Goal: Task Accomplishment & Management: Manage account settings

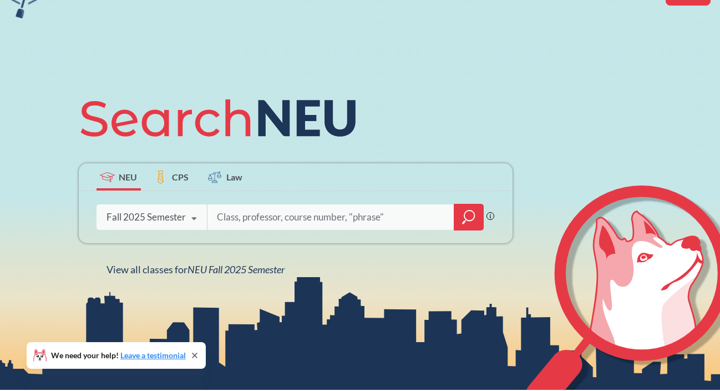
scroll to position [65, 0]
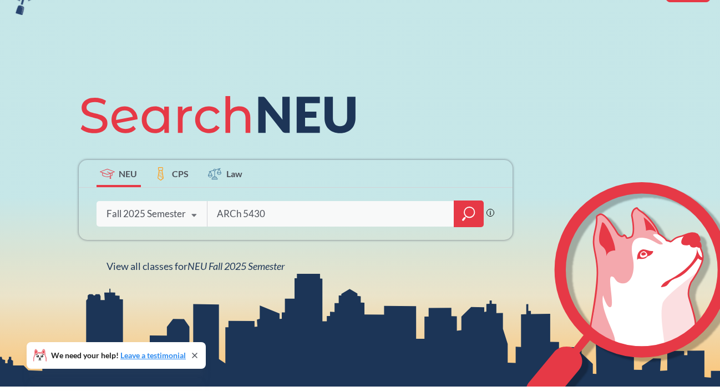
type input "ARCh 5430"
click at [473, 219] on icon "magnifying glass" at bounding box center [468, 214] width 13 height 16
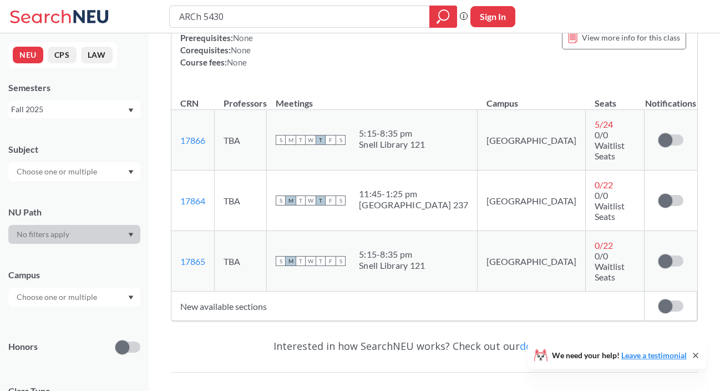
scroll to position [171, 0]
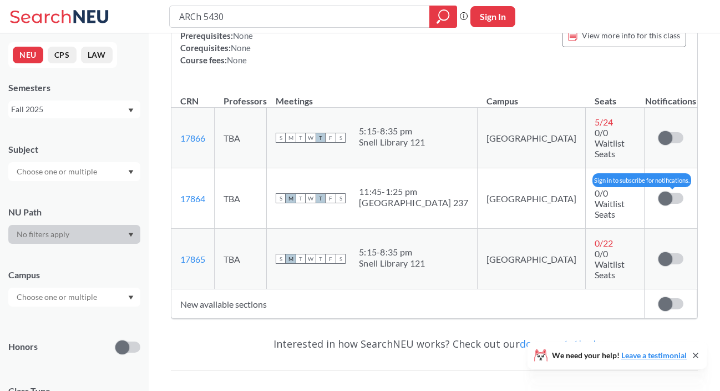
click at [664, 191] on span at bounding box center [666, 198] width 14 height 14
click at [659, 193] on input "checkbox" at bounding box center [659, 193] width 0 height 0
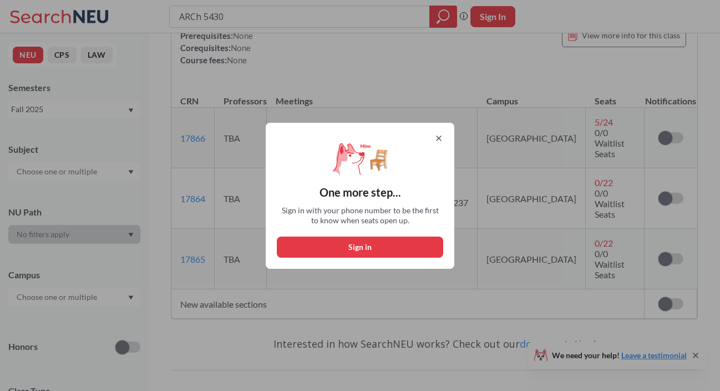
click at [378, 242] on button "Sign in" at bounding box center [360, 246] width 166 height 21
select select "US"
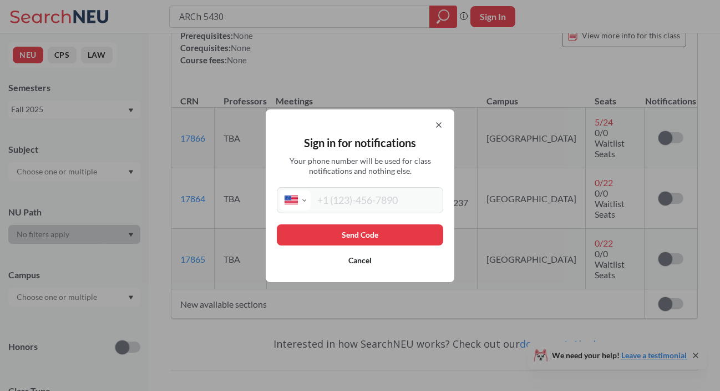
click at [363, 203] on input "tel" at bounding box center [376, 200] width 130 height 21
type input "[PHONE_NUMBER]"
click at [355, 227] on button "Send Code" at bounding box center [360, 234] width 166 height 21
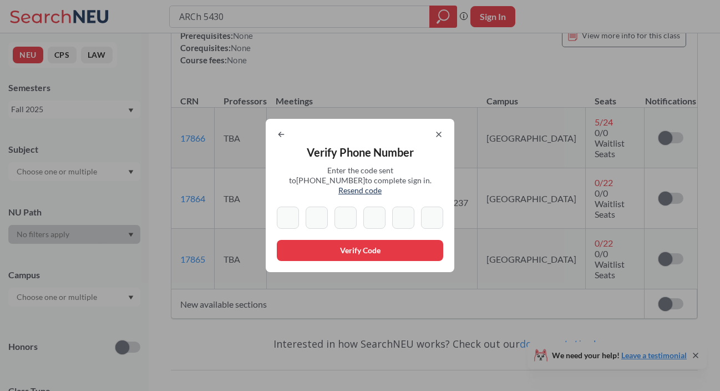
type input "7"
type input "9"
type input "8"
type input "3"
type input "4"
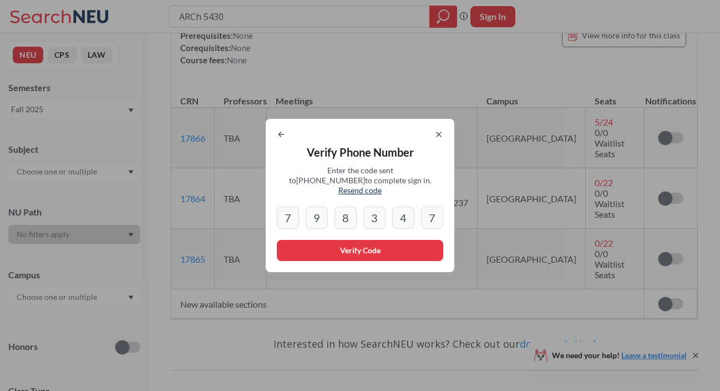
type input "7"
click at [354, 245] on button "Verify Code" at bounding box center [360, 250] width 166 height 21
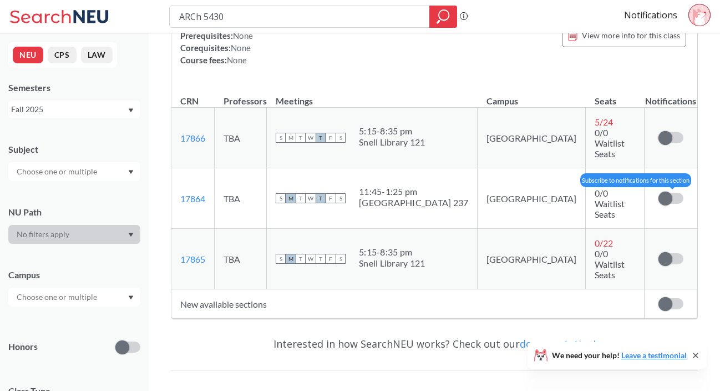
click at [672, 191] on span at bounding box center [666, 198] width 14 height 14
click at [659, 193] on input "checkbox" at bounding box center [659, 193] width 0 height 0
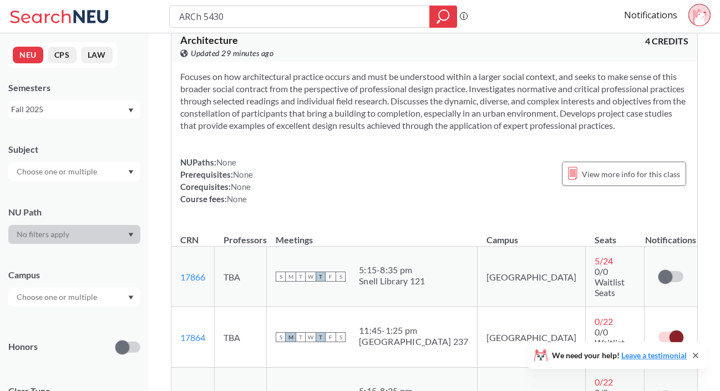
scroll to position [23, 0]
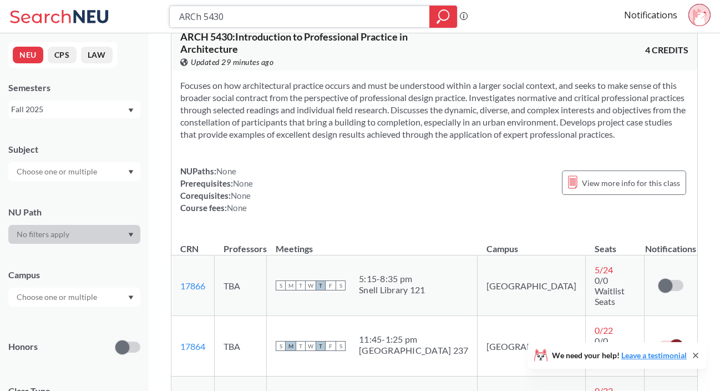
click at [231, 18] on input "ARCh 5430" at bounding box center [300, 16] width 244 height 19
type input "ARCh 5115"
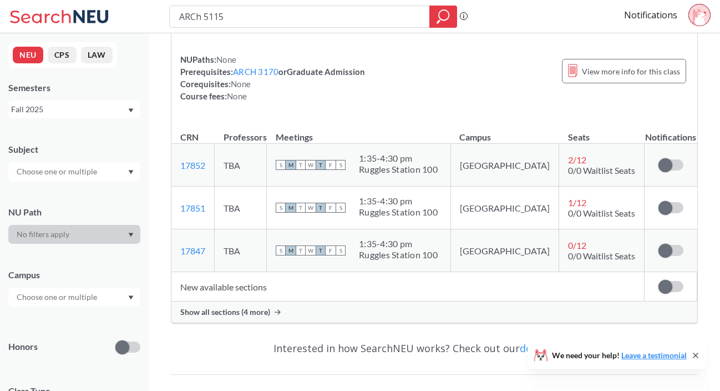
scroll to position [128, 0]
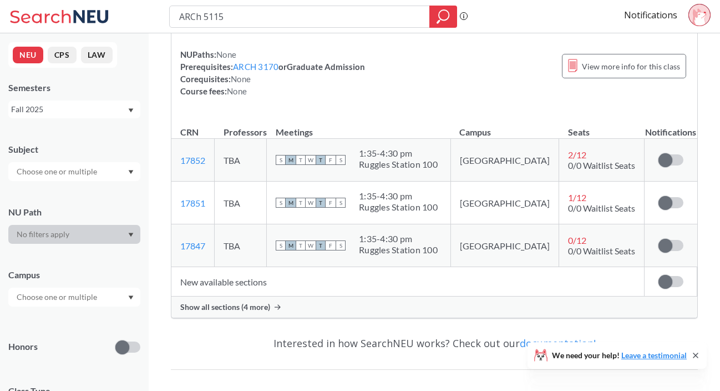
click at [266, 302] on span "Show all sections (4 more)" at bounding box center [225, 307] width 90 height 10
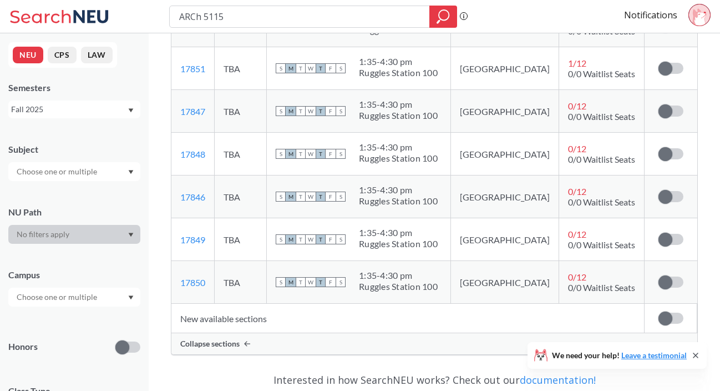
scroll to position [264, 0]
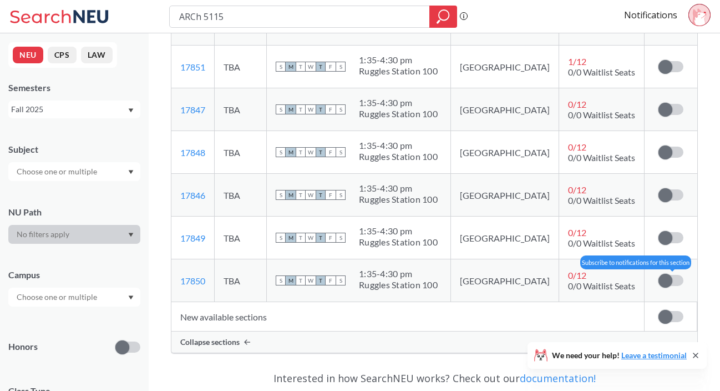
click at [662, 282] on span at bounding box center [666, 281] width 14 height 14
click at [659, 275] on input "checkbox" at bounding box center [659, 275] width 0 height 0
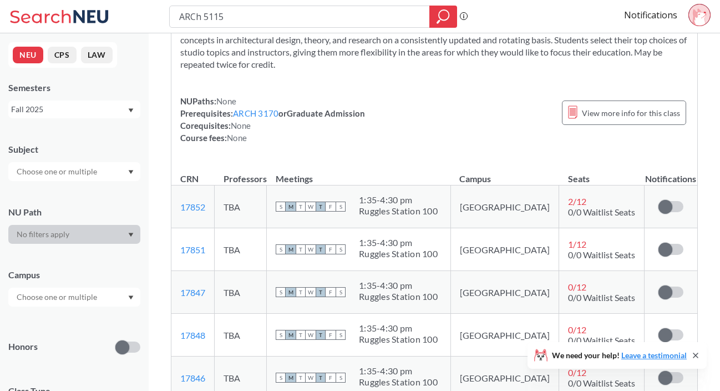
scroll to position [0, 0]
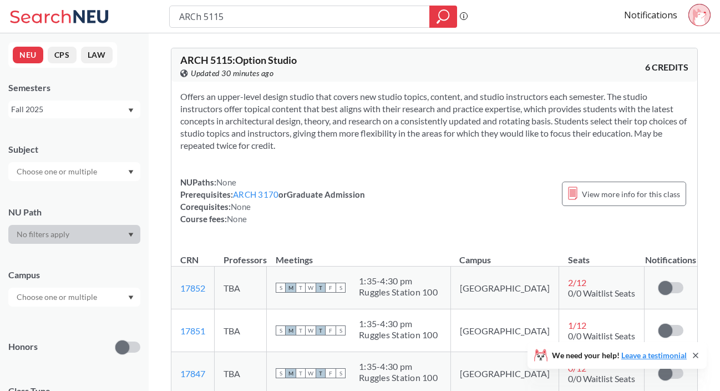
click at [84, 20] on icon at bounding box center [91, 16] width 35 height 13
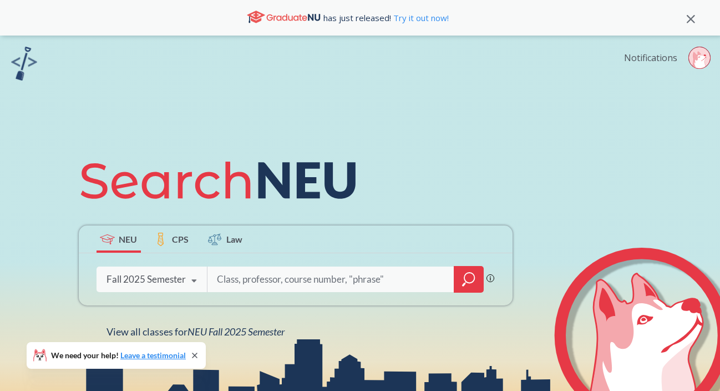
click at [660, 59] on link "Notifications" at bounding box center [650, 58] width 53 height 12
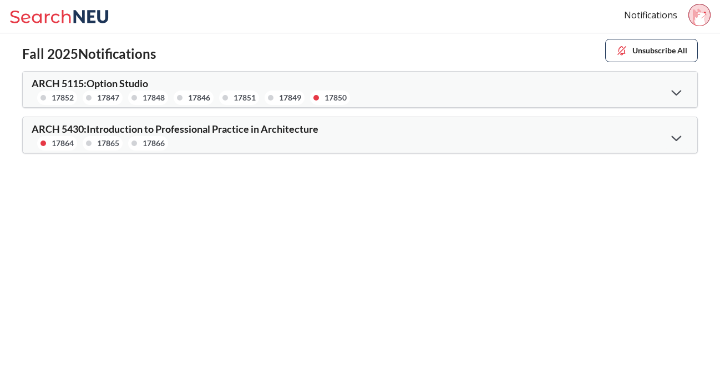
click at [336, 139] on div "17864 17865 17866" at bounding box center [196, 143] width 328 height 14
click at [670, 135] on div at bounding box center [677, 137] width 24 height 23
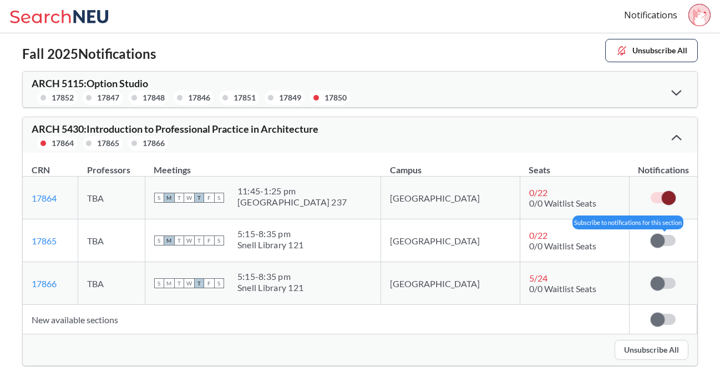
click at [661, 240] on span at bounding box center [658, 241] width 14 height 14
click at [651, 235] on input "checkbox" at bounding box center [651, 235] width 0 height 0
click at [680, 132] on div at bounding box center [677, 137] width 24 height 22
